Goal: Find contact information: Obtain details needed to contact an individual or organization

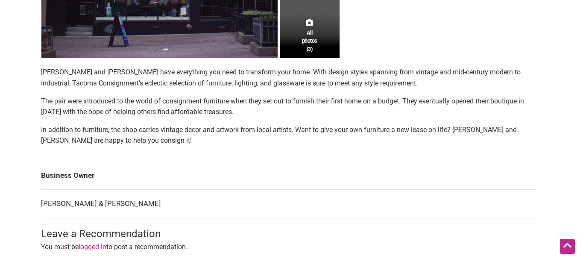
scroll to position [342, 0]
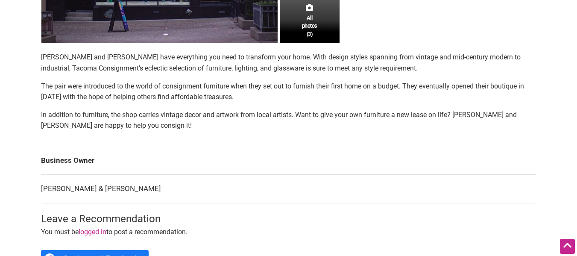
click at [82, 188] on td "[PERSON_NAME] & [PERSON_NAME]" at bounding box center [289, 189] width 496 height 29
drag, startPoint x: 87, startPoint y: 189, endPoint x: 38, endPoint y: 188, distance: 49.1
click at [38, 188] on div "All photos (3) Family-Owned Woman-Owned Categories: Furniture Shopping Neighbor…" at bounding box center [288, 24] width 513 height 554
copy tbody "Business Owner [PERSON_NAME]"
click at [38, 188] on div "All photos (3) Family-Owned Woman-Owned Categories: Furniture Shopping Neighbor…" at bounding box center [288, 24] width 513 height 554
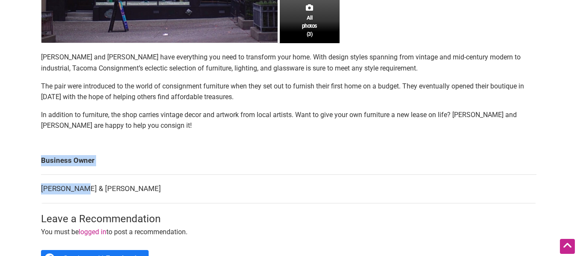
click at [38, 186] on div "All photos (3) Family-Owned Woman-Owned Categories: Furniture Shopping Neighbor…" at bounding box center [288, 24] width 513 height 554
click at [38, 185] on div "All photos (3) Family-Owned Woman-Owned Categories: Furniture Shopping Neighbor…" at bounding box center [288, 24] width 513 height 554
click at [48, 188] on div "All photos (3) Family-Owned Woman-Owned Categories: Furniture Shopping Neighbor…" at bounding box center [288, 24] width 513 height 554
click at [78, 188] on td "[PERSON_NAME] & [PERSON_NAME]" at bounding box center [289, 189] width 496 height 29
click at [85, 189] on td "[PERSON_NAME] & [PERSON_NAME]" at bounding box center [289, 189] width 496 height 29
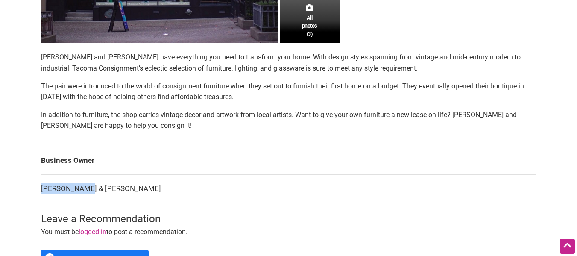
drag, startPoint x: 86, startPoint y: 189, endPoint x: 54, endPoint y: 186, distance: 32.2
click at [54, 186] on td "[PERSON_NAME] & [PERSON_NAME]" at bounding box center [289, 189] width 496 height 29
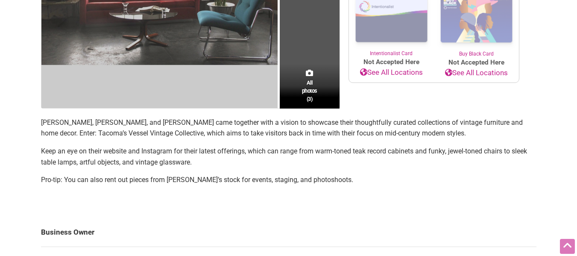
scroll to position [299, 0]
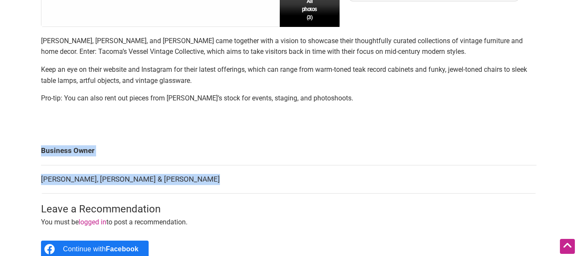
drag, startPoint x: 29, startPoint y: 185, endPoint x: 229, endPoint y: 182, distance: 199.9
click at [229, 183] on div "Intentionalist Spend like it matters 0 Add a Business Map Blog Store Offers Int…" at bounding box center [288, 103] width 577 height 805
click at [229, 182] on td "Della Fallah, Mary Fleitas & Jasmine Sanchez" at bounding box center [289, 179] width 496 height 29
copy tbody "Business Owner Della Fallah, Mary Fleitas & Jasmine Sanchez"
copy td "Della Fallah, Mary Fleitas & Jasmine Sanchez"
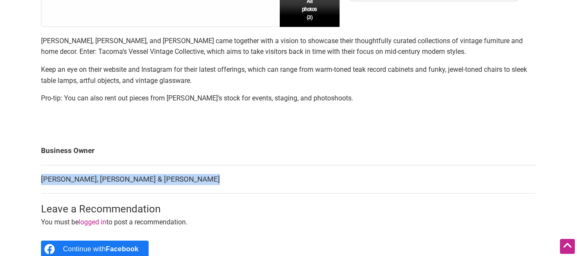
drag, startPoint x: 203, startPoint y: 180, endPoint x: 41, endPoint y: 181, distance: 162.3
click at [41, 181] on td "Della Fallah, Mary Fleitas & Jasmine Sanchez" at bounding box center [289, 179] width 496 height 29
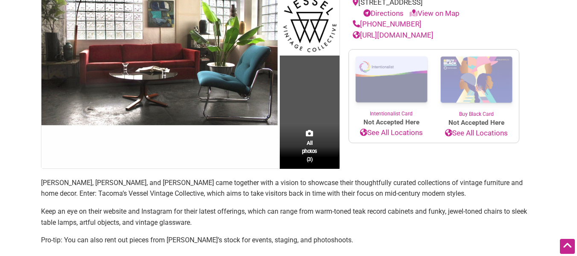
scroll to position [43, 0]
